Goal: Task Accomplishment & Management: Use online tool/utility

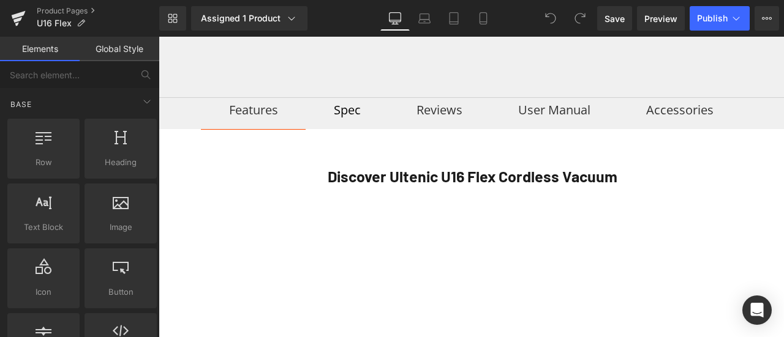
scroll to position [551, 0]
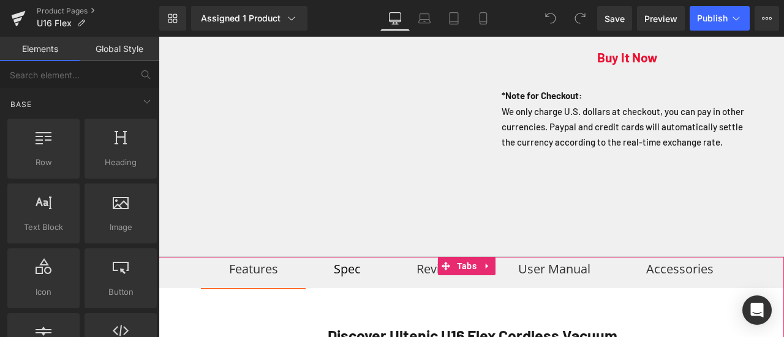
click at [351, 281] on div "Spec" at bounding box center [347, 269] width 27 height 23
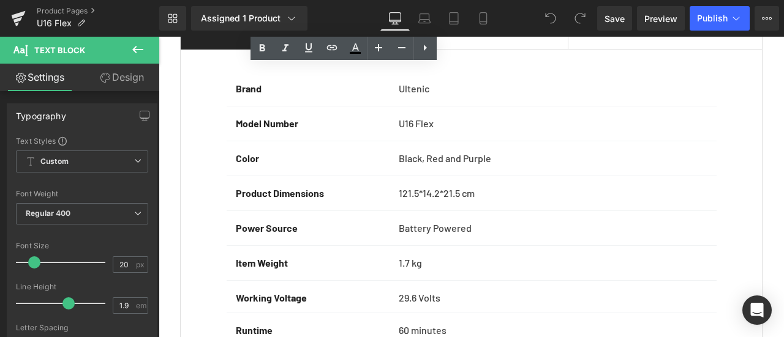
scroll to position [918, 0]
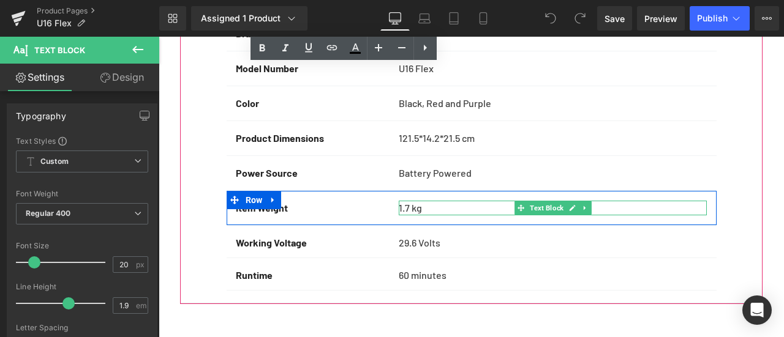
click at [409, 215] on p "‎1.7 kg" at bounding box center [553, 208] width 308 height 15
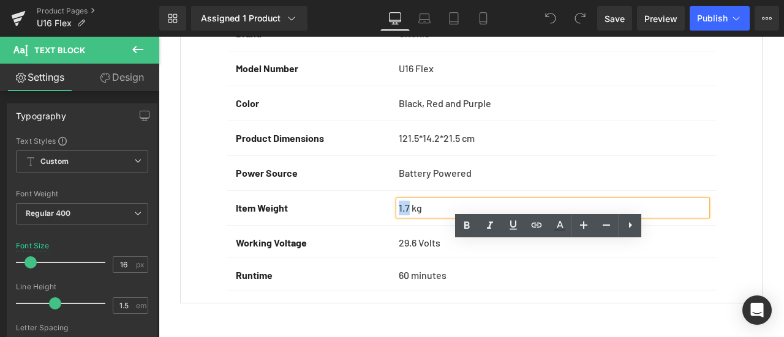
drag, startPoint x: 408, startPoint y: 251, endPoint x: 395, endPoint y: 250, distance: 12.9
click at [399, 215] on p "‎1.7 kg" at bounding box center [553, 208] width 308 height 15
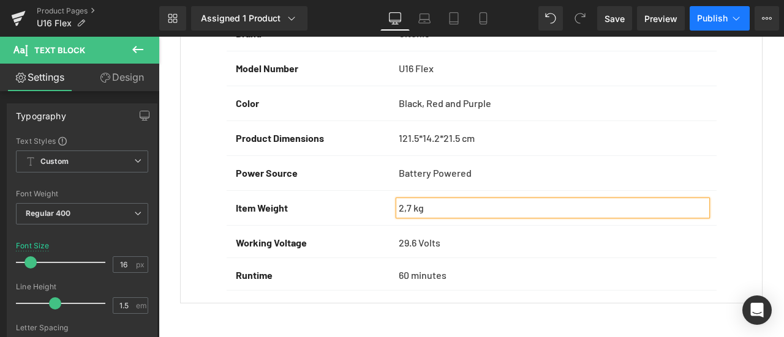
click at [721, 18] on span "Publish" at bounding box center [712, 18] width 31 height 10
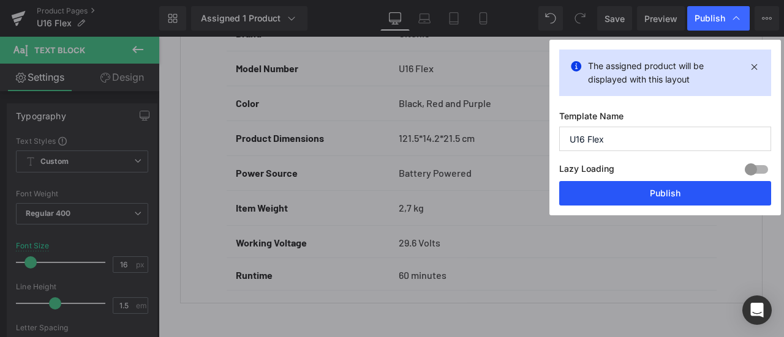
click at [649, 196] on button "Publish" at bounding box center [665, 193] width 212 height 24
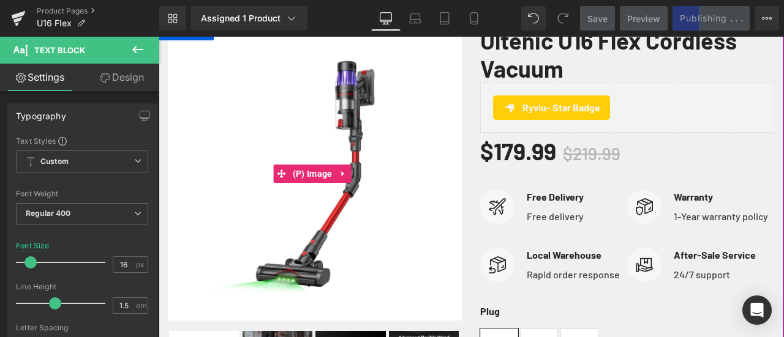
scroll to position [122, 0]
